Goal: Task Accomplishment & Management: Use online tool/utility

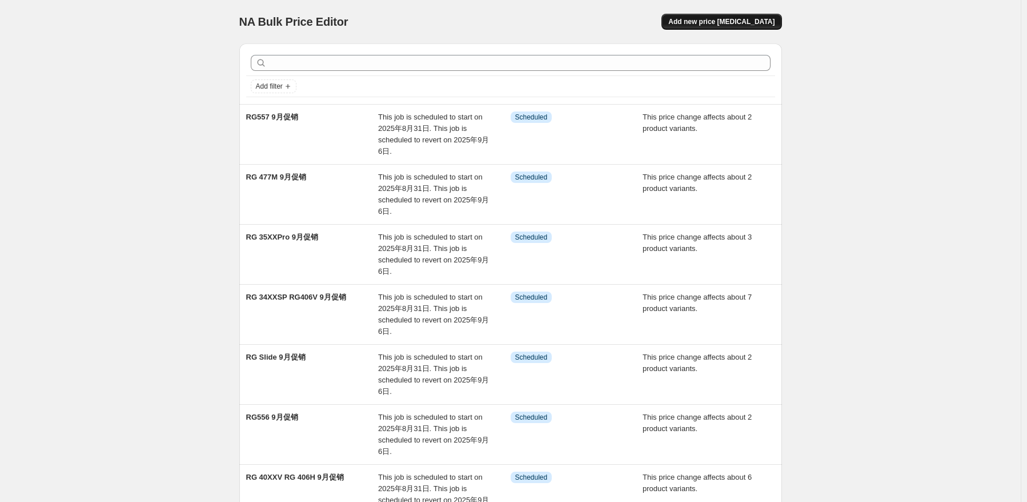
click at [724, 14] on button "Add new price [MEDICAL_DATA]" at bounding box center [722, 22] width 120 height 16
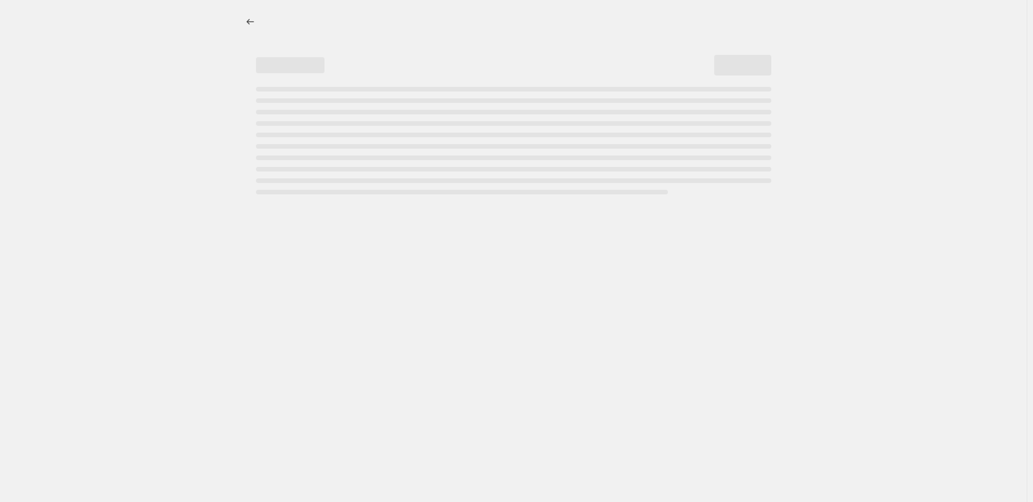
select select "percentage"
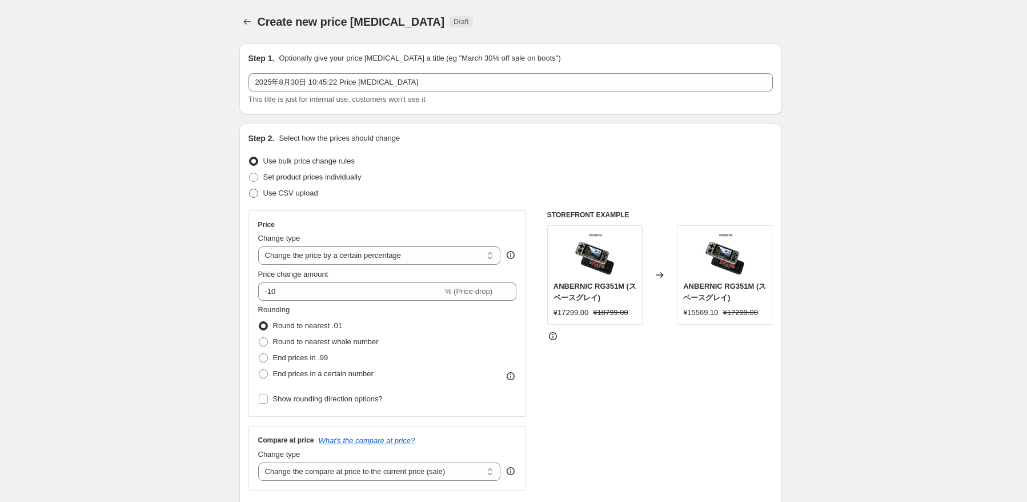
click at [302, 194] on span "Use CSV upload" at bounding box center [290, 193] width 55 height 9
click at [250, 189] on input "Use CSV upload" at bounding box center [249, 189] width 1 height 1
radio input "true"
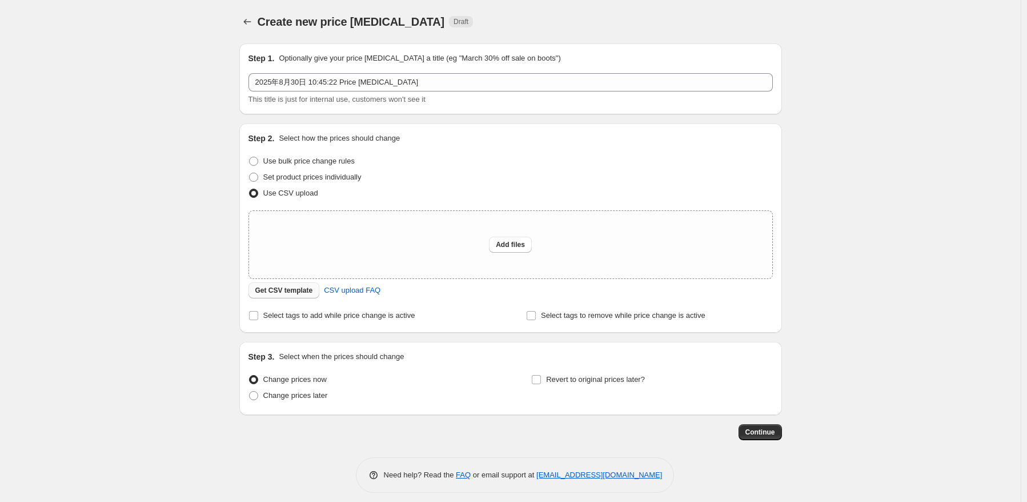
click at [302, 295] on button "Get CSV template" at bounding box center [284, 290] width 71 height 16
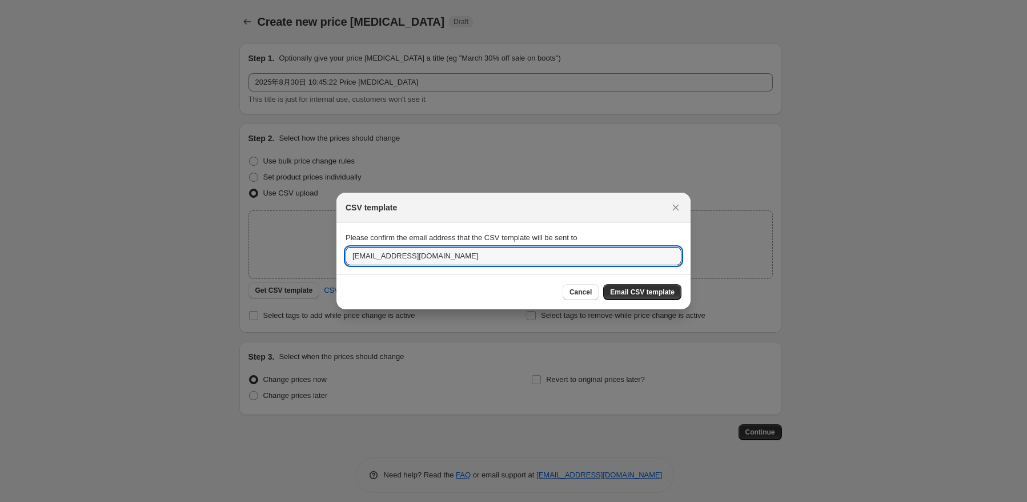
drag, startPoint x: 467, startPoint y: 260, endPoint x: 317, endPoint y: 262, distance: 149.7
click at [322, 501] on div "CSV template Please confirm the email address that the CSV template will be sen…" at bounding box center [513, 510] width 1027 height 0
type input "a617547119@gmail.com"
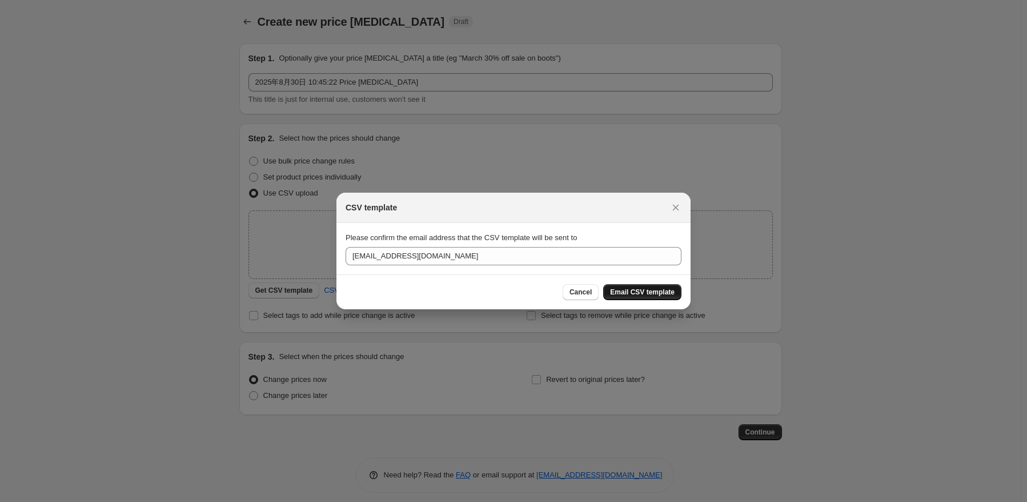
click at [651, 290] on span "Email CSV template" at bounding box center [642, 291] width 65 height 9
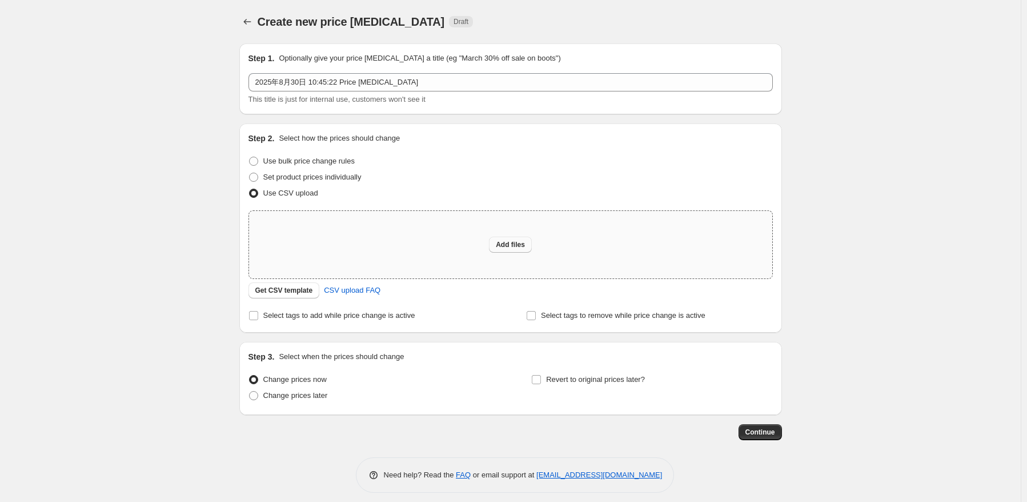
click at [502, 249] on span "Add files" at bounding box center [510, 244] width 29 height 9
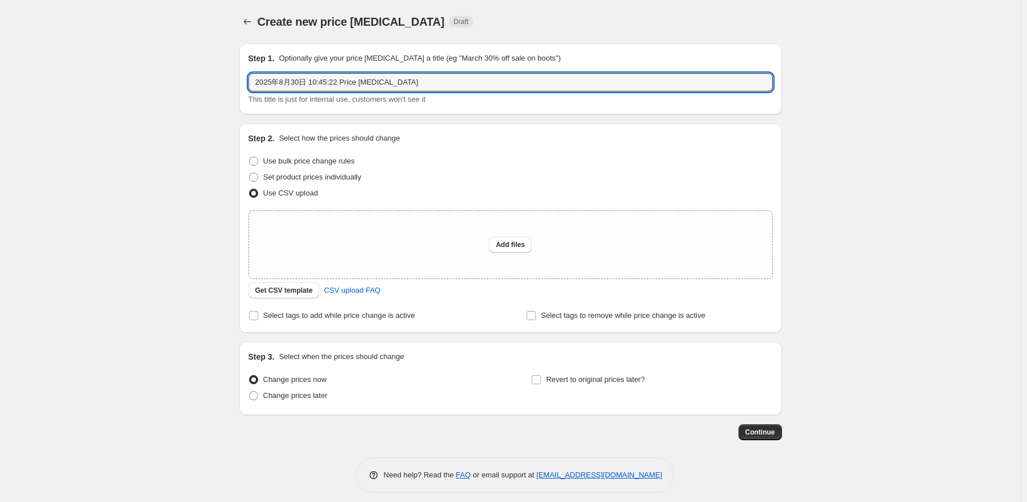
drag, startPoint x: 334, startPoint y: 83, endPoint x: 165, endPoint y: 79, distance: 169.2
click at [178, 84] on div "Create new price change job. This page is ready Create new price change job Dra…" at bounding box center [510, 255] width 1021 height 510
type input "l"
type input "K101实验"
click at [517, 244] on span "Add files" at bounding box center [510, 244] width 29 height 9
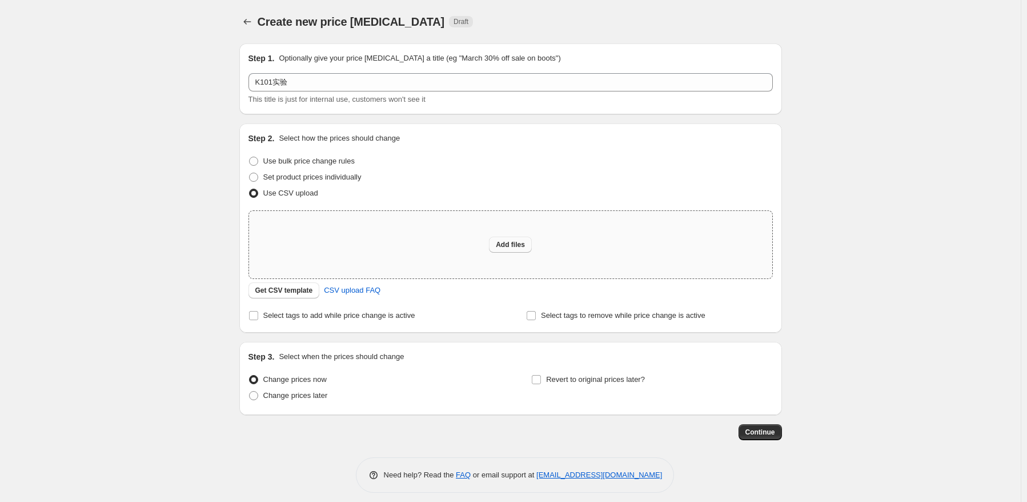
type input "C:\fakepath\K10102.csv"
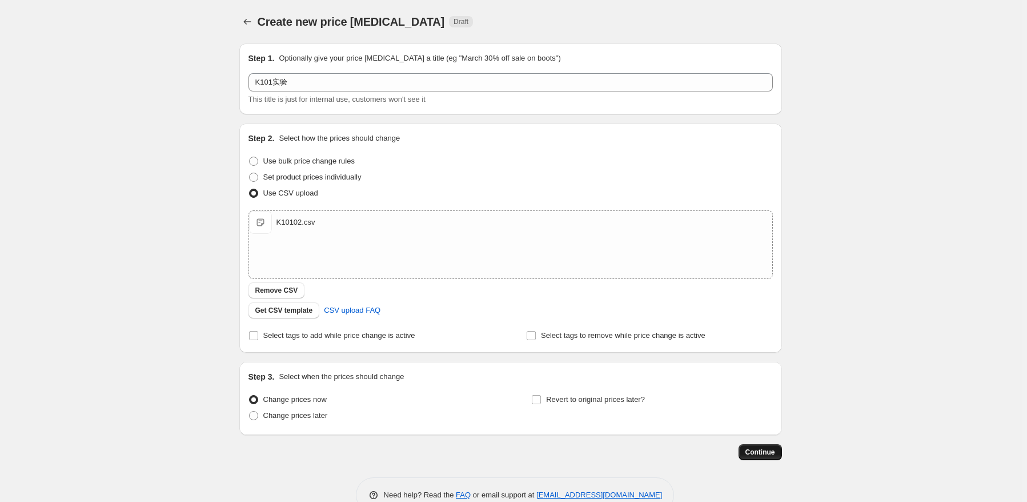
click at [750, 453] on span "Continue" at bounding box center [761, 451] width 30 height 9
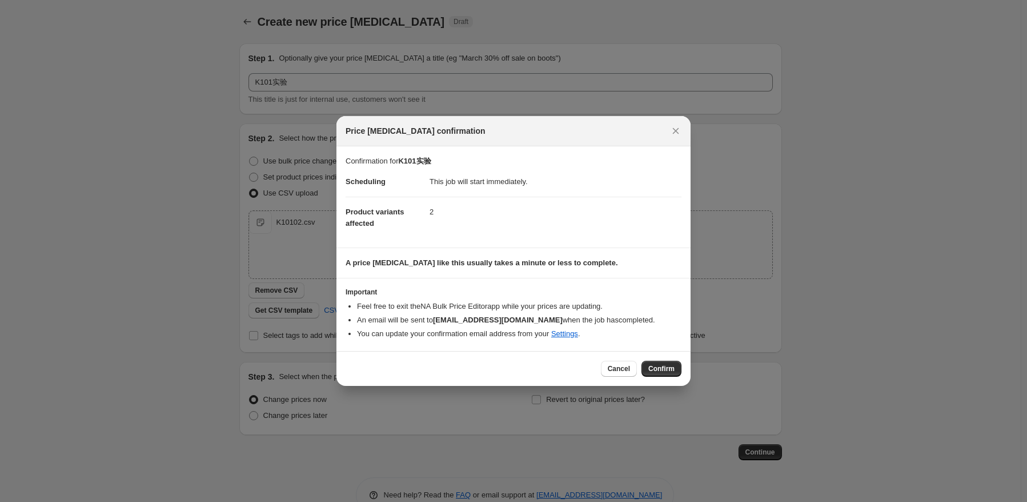
click at [658, 359] on div "Cancel Confirm" at bounding box center [514, 368] width 354 height 35
click at [658, 365] on span "Confirm" at bounding box center [661, 368] width 26 height 9
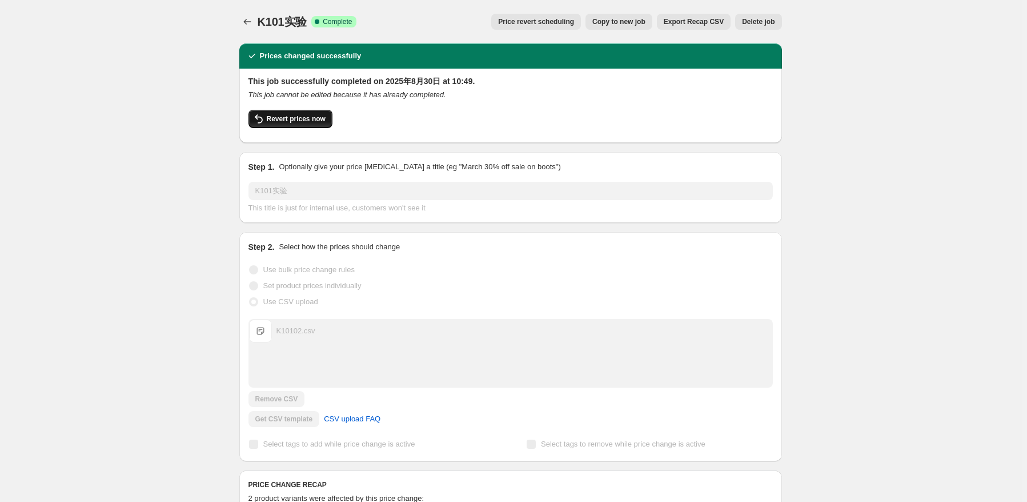
click at [302, 120] on span "Revert prices now" at bounding box center [296, 118] width 59 height 9
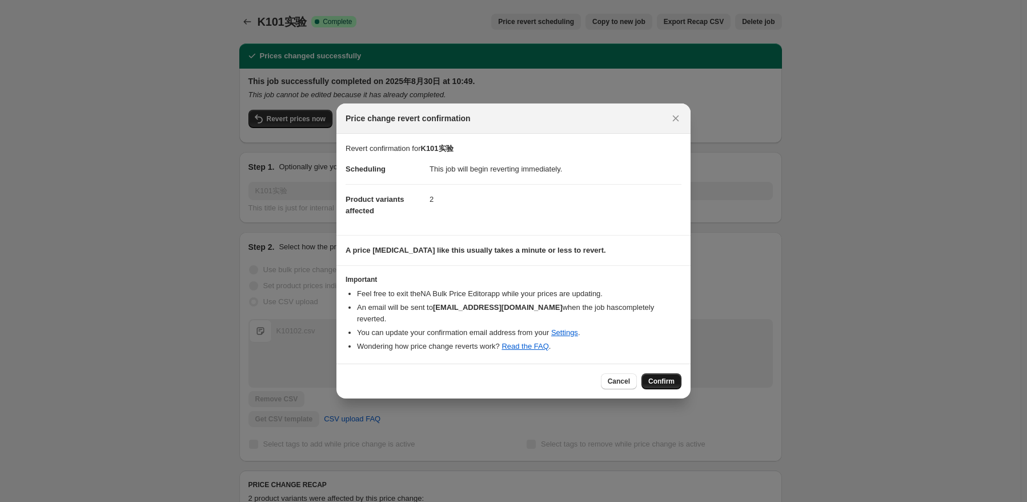
click at [649, 380] on button "Confirm" at bounding box center [662, 381] width 40 height 16
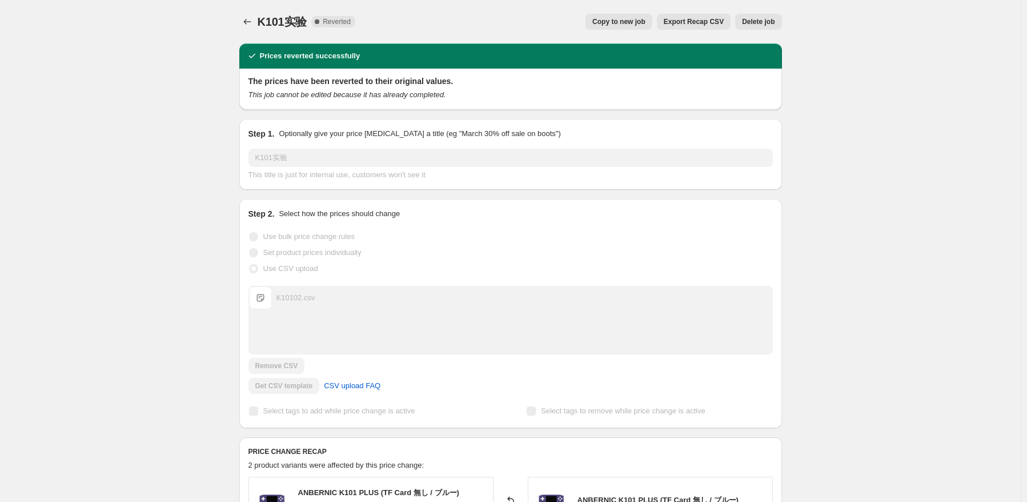
drag, startPoint x: 607, startPoint y: 201, endPoint x: 594, endPoint y: 192, distance: 15.2
click at [607, 201] on div "Step 2. Select how the prices should change Use bulk price change rules Set pro…" at bounding box center [510, 313] width 543 height 229
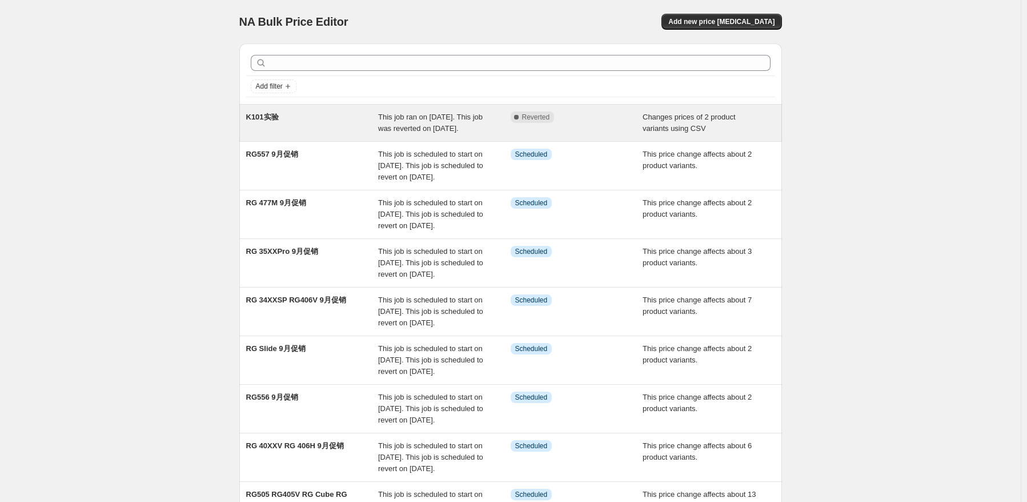
click at [471, 131] on span "This job ran on [DATE]. This job was reverted on [DATE]." at bounding box center [430, 123] width 105 height 20
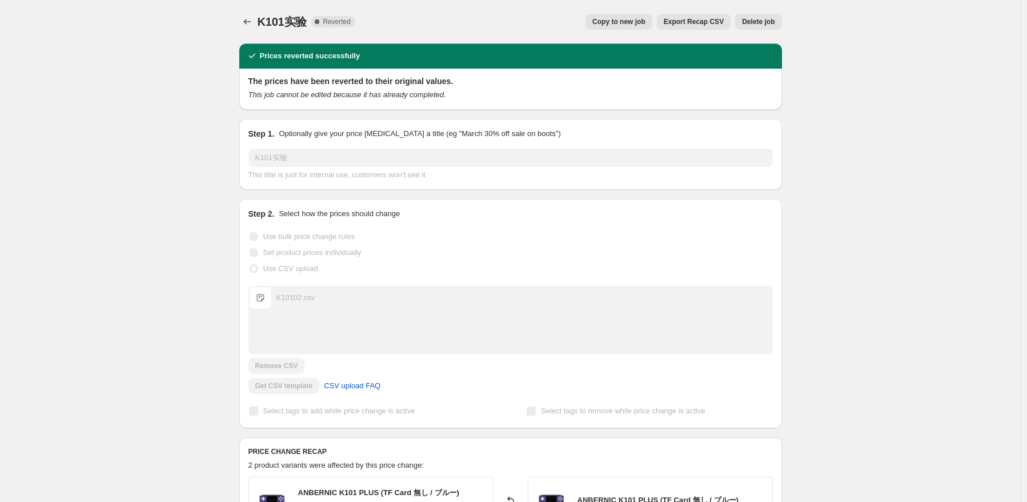
click at [762, 20] on span "Delete job" at bounding box center [758, 21] width 33 height 9
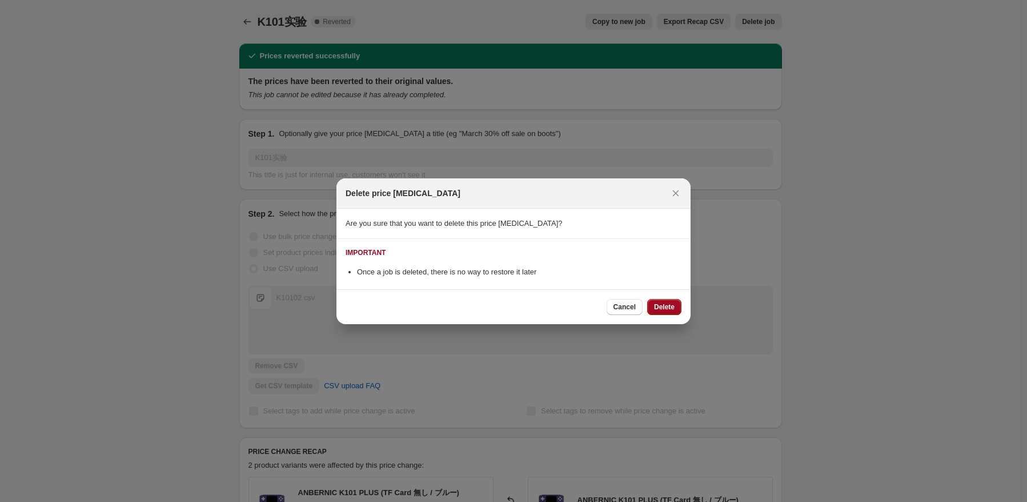
click at [676, 304] on button "Delete" at bounding box center [664, 307] width 34 height 16
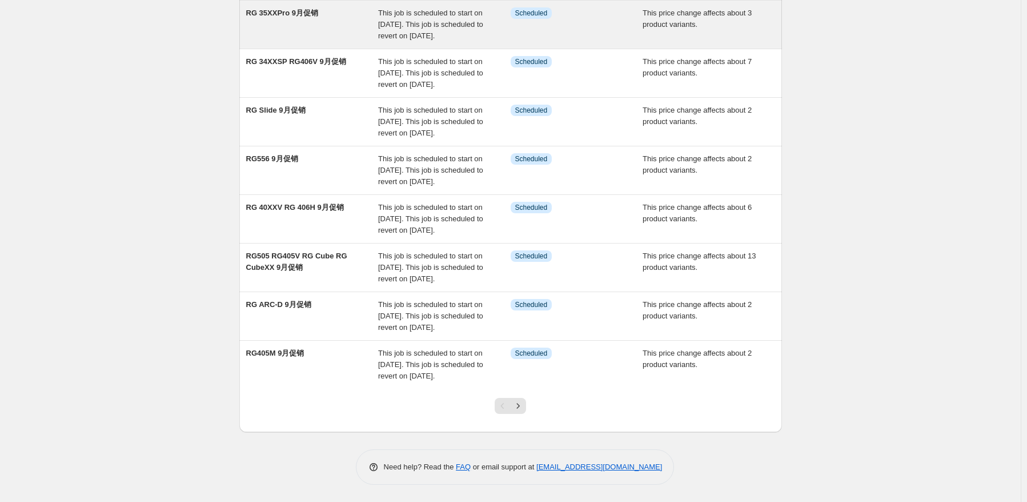
scroll to position [313, 0]
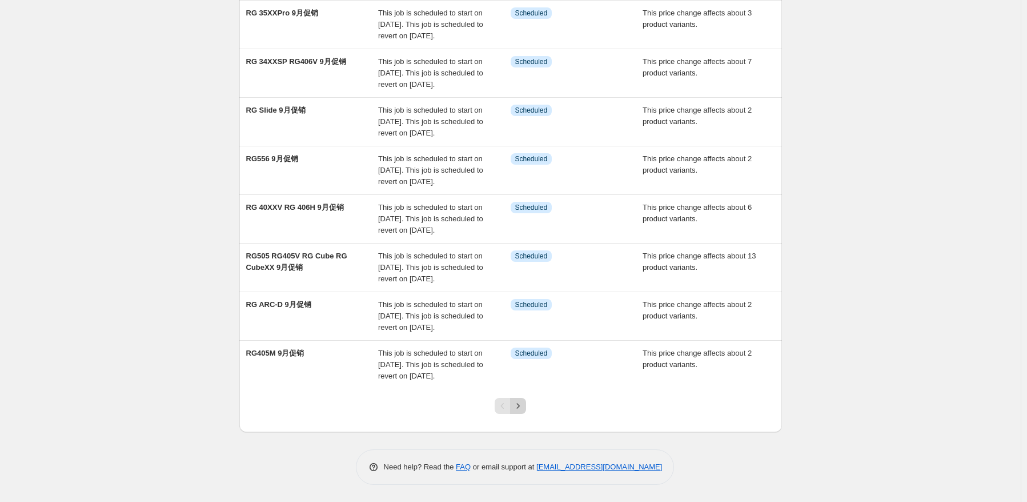
click at [526, 404] on button "Next" at bounding box center [518, 406] width 16 height 16
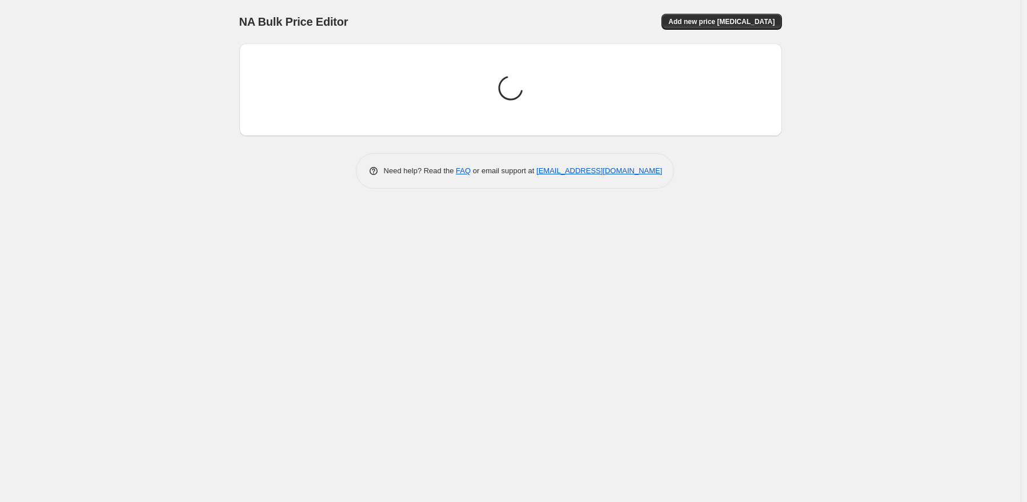
scroll to position [0, 0]
